Goal: Task Accomplishment & Management: Manage account settings

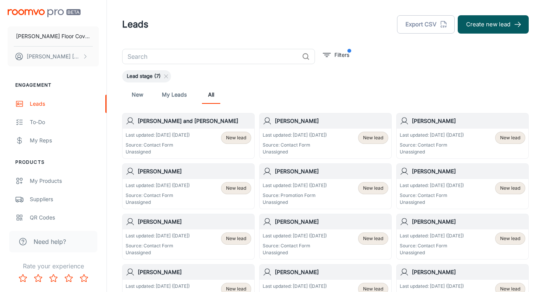
click at [230, 140] on span "New lead" at bounding box center [236, 137] width 20 height 7
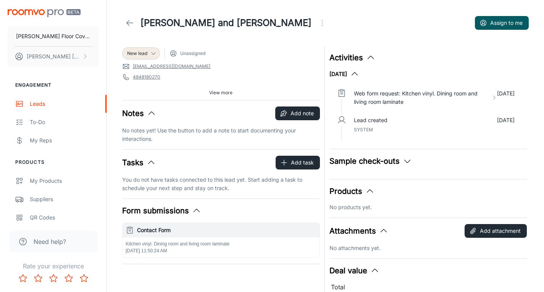
click at [162, 233] on h6 "Contact Form" at bounding box center [227, 230] width 180 height 8
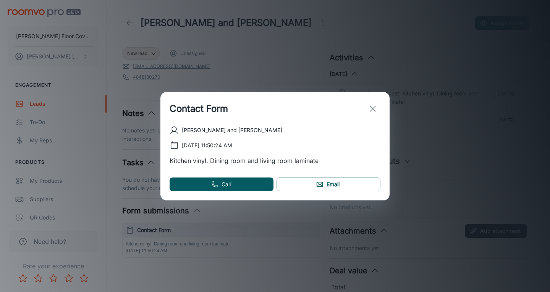
click at [372, 106] on icon "exit" at bounding box center [372, 108] width 9 height 9
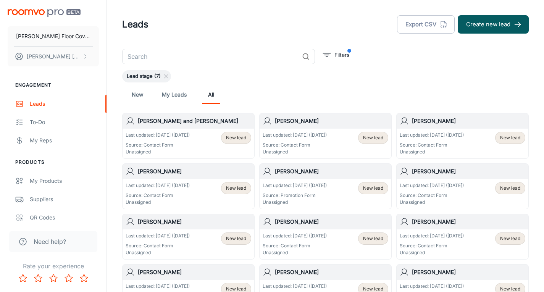
click at [238, 188] on span "New lead" at bounding box center [236, 188] width 20 height 7
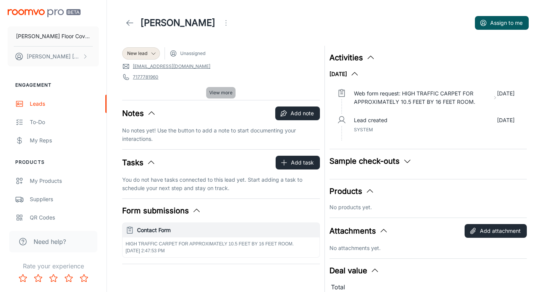
click at [217, 92] on span "View more" at bounding box center [220, 92] width 23 height 7
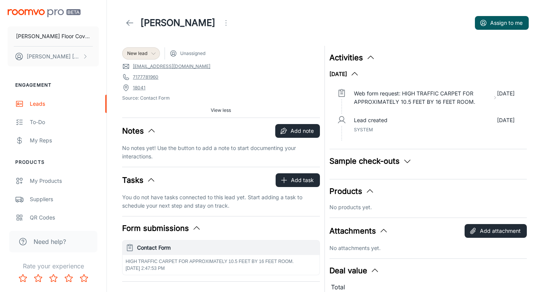
click at [154, 55] on icon at bounding box center [153, 53] width 6 height 6
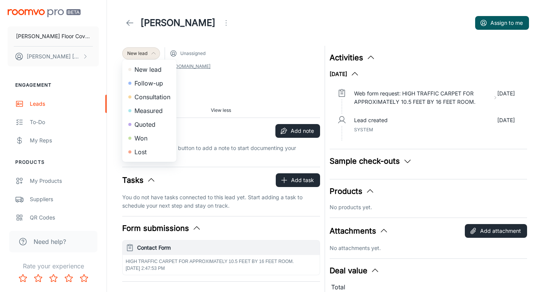
click at [154, 55] on div at bounding box center [275, 146] width 550 height 292
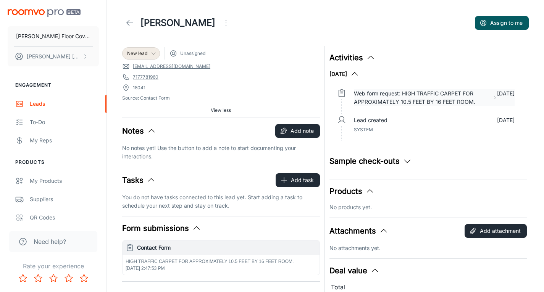
click at [391, 99] on p "Web form request: HIGH TRAFFIC CARPET FOR APPROXIMATELY 10.5 FEET BY 16 FEET RO…" at bounding box center [422, 97] width 136 height 17
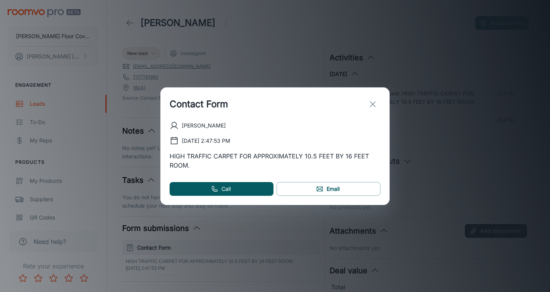
click at [375, 105] on icon "exit" at bounding box center [372, 104] width 9 height 9
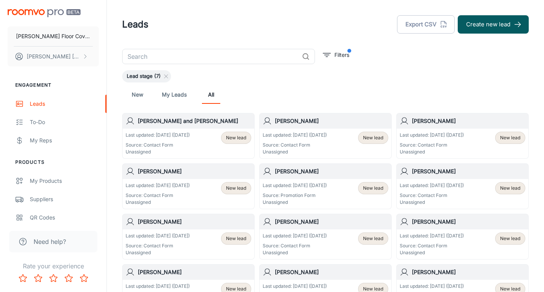
click at [241, 241] on span "New lead" at bounding box center [236, 238] width 20 height 7
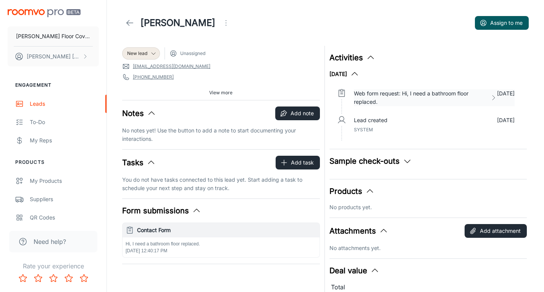
click at [497, 97] on icon at bounding box center [493, 98] width 7 height 8
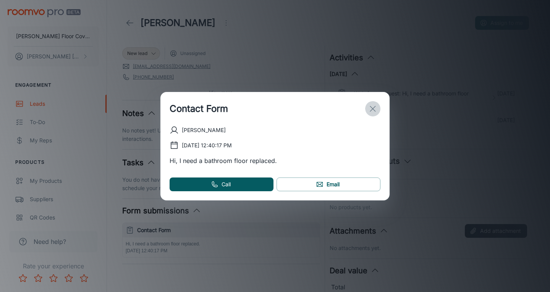
click at [376, 110] on icon "exit" at bounding box center [372, 108] width 9 height 9
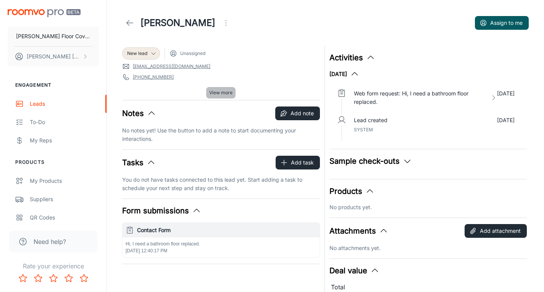
click at [227, 93] on span "View more" at bounding box center [220, 92] width 23 height 7
